Goal: Check status: Check status

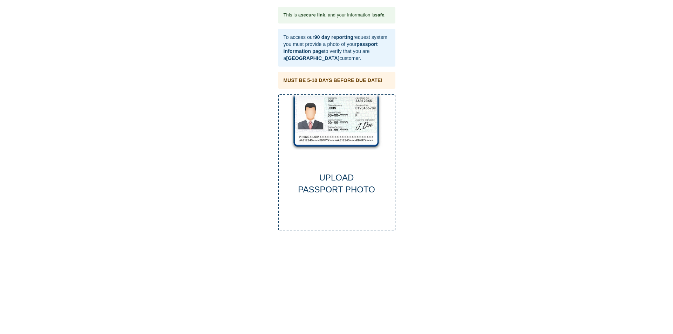
click at [332, 188] on div "UPLOAD PASSPORT PHOTO" at bounding box center [337, 184] width 116 height 24
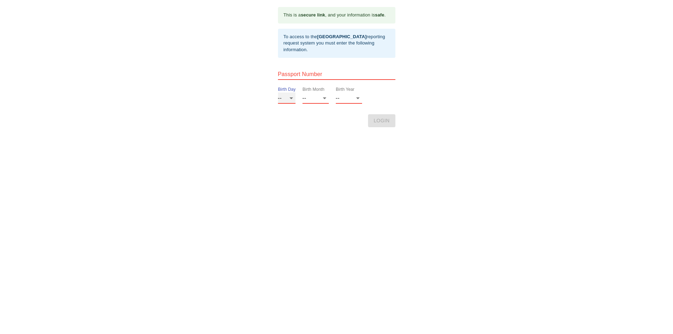
click at [291, 98] on select "-- 01 02 03 04 05 06 07 08 09 10 11 12 13 14 15 16 17 18 19 20 21 22 23 24 25 2…" at bounding box center [287, 98] width 18 height 11
select select "29"
click at [278, 93] on select "-- 01 02 03 04 05 06 07 08 09 10 11 12 13 14 15 16 17 18 19 20 21 22 23 24 25 2…" at bounding box center [287, 98] width 18 height 11
click at [326, 97] on select "-- 01 02 03 04 05 06 07 08 09 10 11 12" at bounding box center [316, 98] width 26 height 11
select select "08"
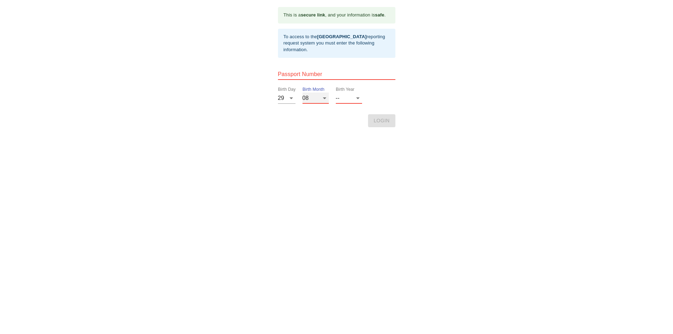
click at [303, 93] on select "-- 01 02 03 04 05 06 07 08 09 10 11 12" at bounding box center [316, 98] width 26 height 11
click at [359, 99] on select "-- 2025 2024 2023 2022 2021 2020 2019 2018 2017 2016 2015 2014 2013 2012 2011 2…" at bounding box center [349, 98] width 26 height 11
select select "1953"
click at [336, 93] on select "-- 2025 2024 2023 2022 2021 2020 2019 2018 2017 2016 2015 2014 2013 2012 2011 2…" at bounding box center [349, 98] width 26 height 11
click at [380, 14] on html "This is a secure link , and your information is safe . To access to the Thai Vi…" at bounding box center [336, 7] width 673 height 14
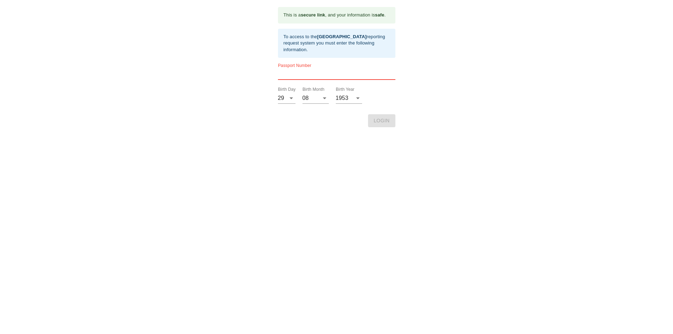
click at [288, 71] on input "text" at bounding box center [336, 74] width 117 height 11
type input "22EE94227"
click at [390, 119] on button "LOGIN" at bounding box center [381, 120] width 27 height 13
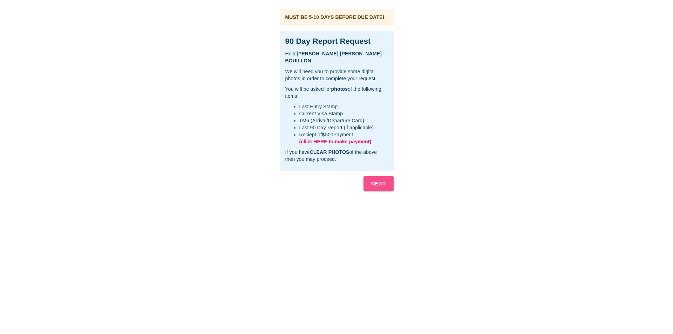
click at [373, 183] on b "NEXT" at bounding box center [378, 183] width 15 height 9
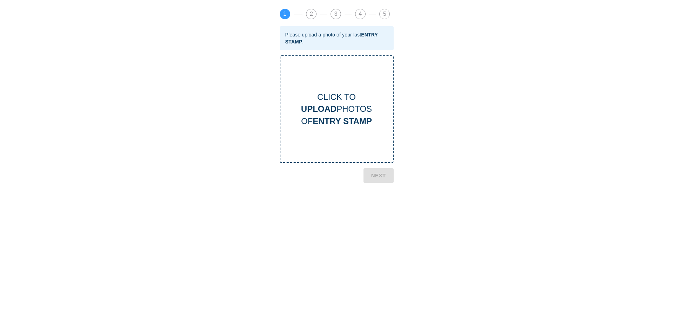
drag, startPoint x: 313, startPoint y: 87, endPoint x: 303, endPoint y: 70, distance: 19.7
click at [303, 70] on div "CLICK TO UPLOAD PHOTOS OF ENTRY STAMP" at bounding box center [337, 109] width 114 height 108
click at [317, 97] on div "CLICK TO UPLOAD PHOTOS OF ENTRY STAMP" at bounding box center [336, 109] width 113 height 36
click at [314, 14] on span "2" at bounding box center [311, 14] width 10 height 10
click at [313, 13] on span "2" at bounding box center [311, 14] width 10 height 10
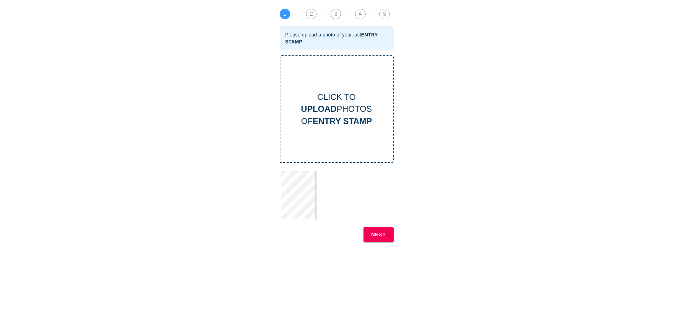
click at [320, 105] on b "UPLOAD" at bounding box center [318, 108] width 35 height 9
click at [379, 235] on b "NEXT" at bounding box center [378, 234] width 15 height 9
click at [328, 104] on b "UPLOAD" at bounding box center [318, 108] width 35 height 9
click at [383, 234] on b "NEXT" at bounding box center [378, 234] width 15 height 9
click at [333, 109] on b "UPLOAD" at bounding box center [318, 108] width 35 height 9
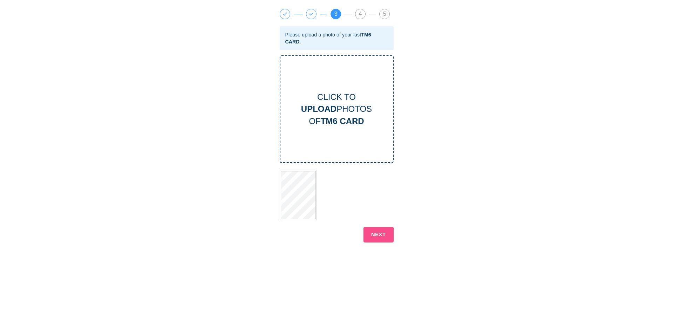
click at [383, 234] on b "NEXT" at bounding box center [378, 234] width 15 height 9
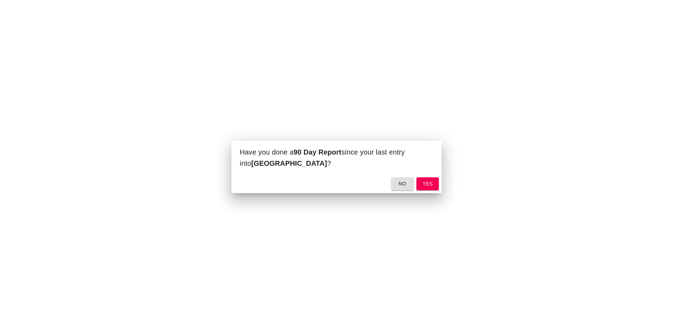
click at [434, 184] on button "yes" at bounding box center [427, 183] width 22 height 13
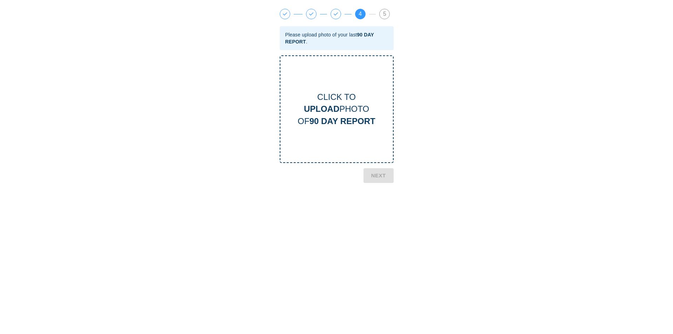
click at [334, 103] on div "CLICK TO UPLOAD PHOTO OF 90 DAY REPORT" at bounding box center [336, 109] width 113 height 36
click at [381, 233] on b "NEXT" at bounding box center [378, 234] width 15 height 9
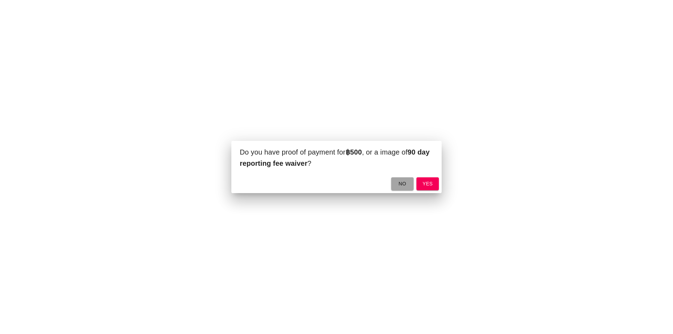
click at [396, 180] on button "no" at bounding box center [402, 183] width 22 height 13
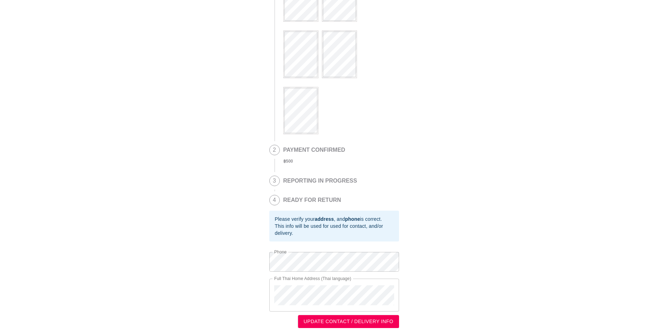
scroll to position [77, 0]
click at [365, 321] on span "UPDATE CONTACT / DELIVERY INFO" at bounding box center [349, 320] width 90 height 9
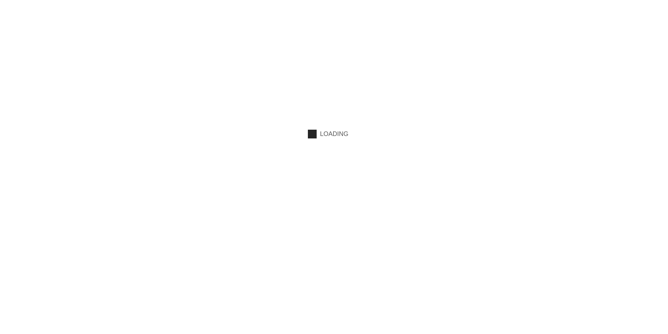
scroll to position [0, 0]
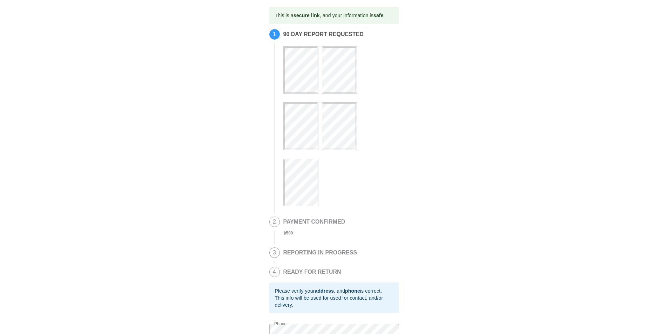
click at [276, 224] on span "2" at bounding box center [275, 222] width 10 height 10
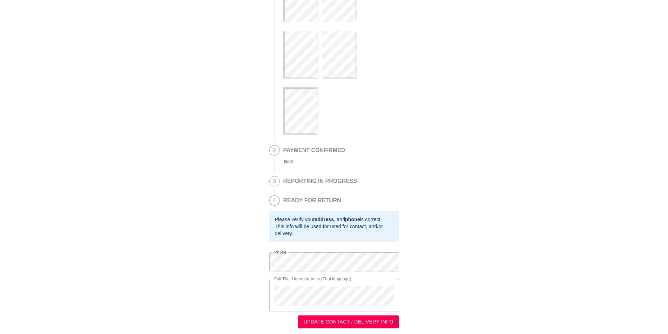
scroll to position [77, 0]
click at [298, 178] on h2 "REPORTING IN PROGRESS" at bounding box center [320, 180] width 74 height 6
click at [293, 198] on h2 "READY FOR RETURN" at bounding box center [312, 199] width 58 height 6
click at [330, 322] on span "UPDATE CONTACT / DELIVERY INFO" at bounding box center [349, 320] width 90 height 9
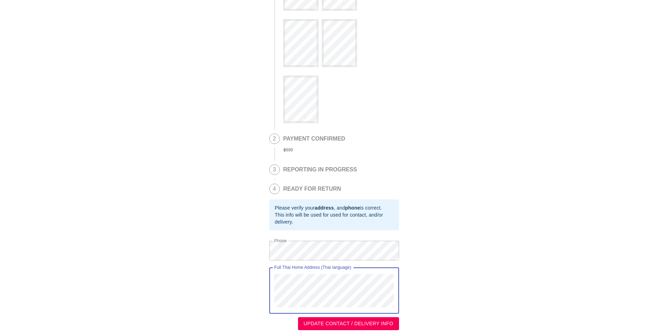
scroll to position [90, 0]
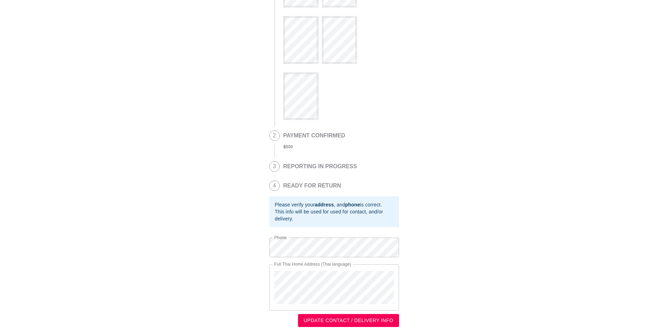
click at [300, 133] on h2 "PAYMENT CONFIRMED" at bounding box center [314, 136] width 62 height 6
